Goal: Navigation & Orientation: Find specific page/section

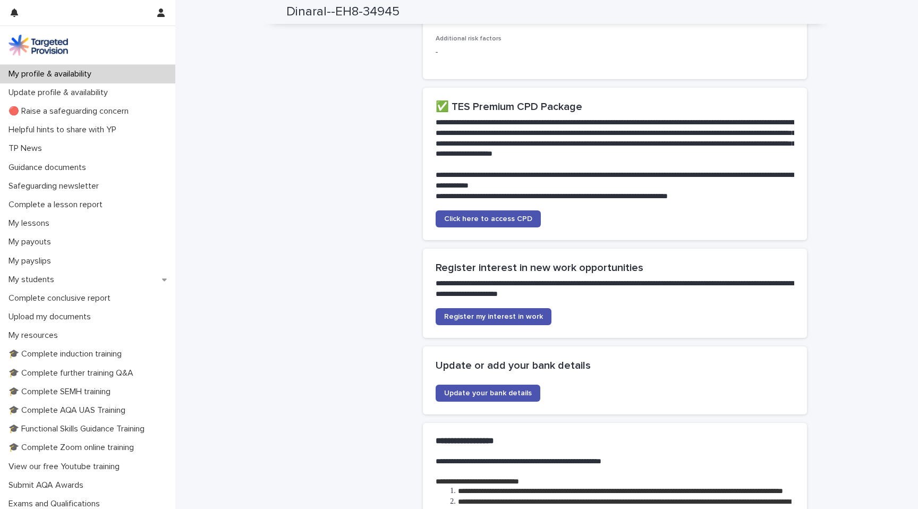
scroll to position [2230, 0]
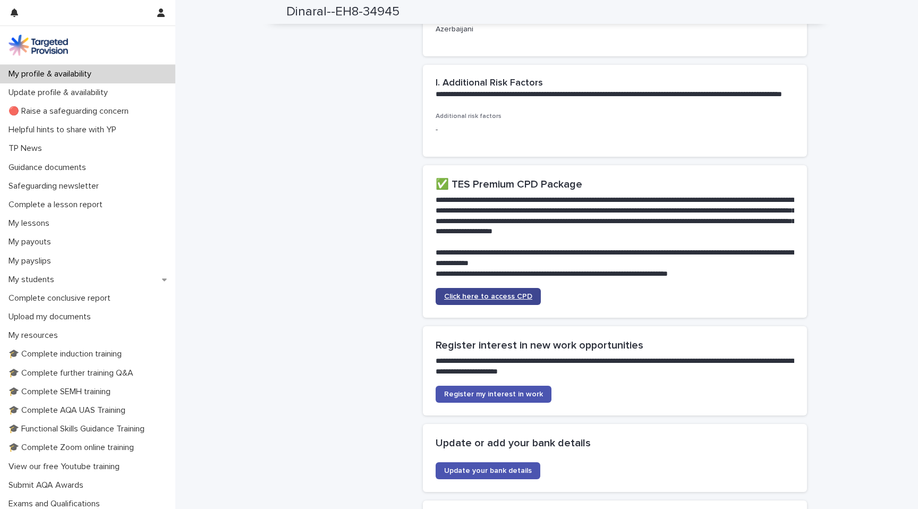
click at [479, 293] on span "Click here to access CPD" at bounding box center [488, 296] width 88 height 7
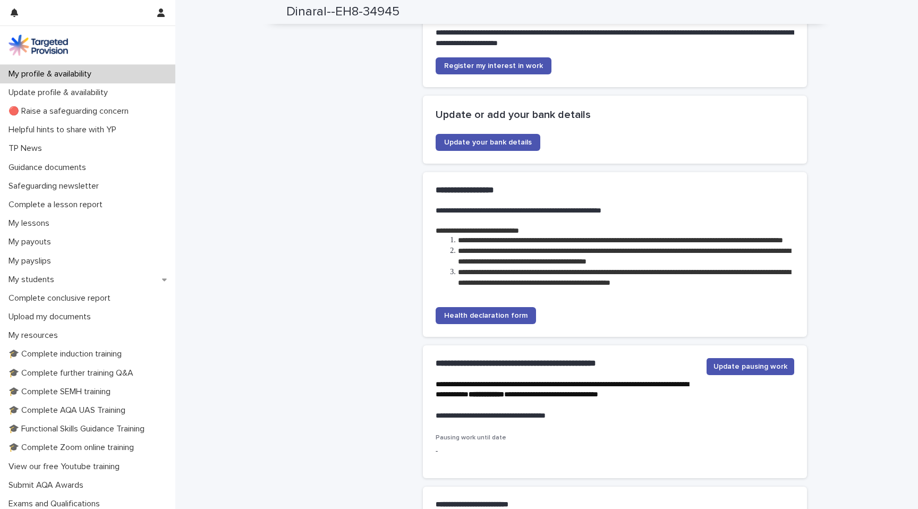
scroll to position [2649, 0]
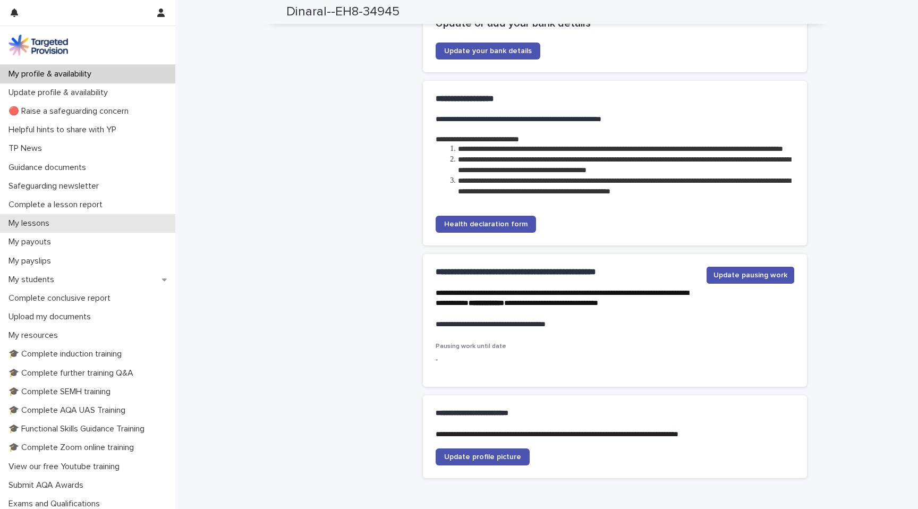
click at [40, 226] on p "My lessons" at bounding box center [31, 223] width 54 height 10
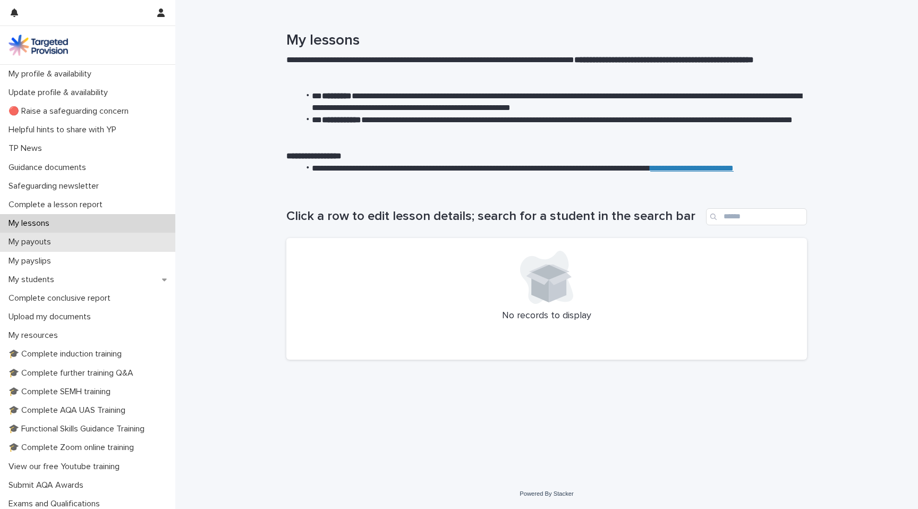
click at [31, 250] on div "My payouts" at bounding box center [87, 242] width 175 height 19
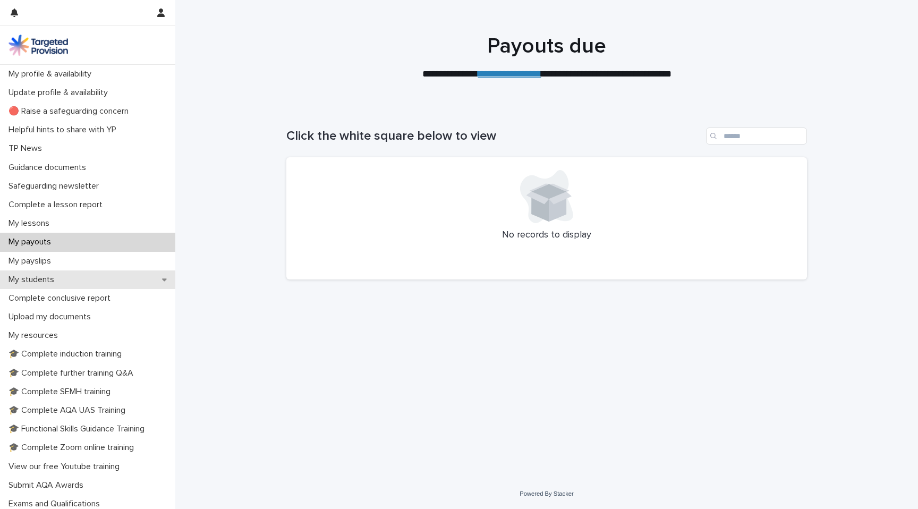
click at [29, 277] on p "My students" at bounding box center [33, 280] width 58 height 10
